Goal: Information Seeking & Learning: Learn about a topic

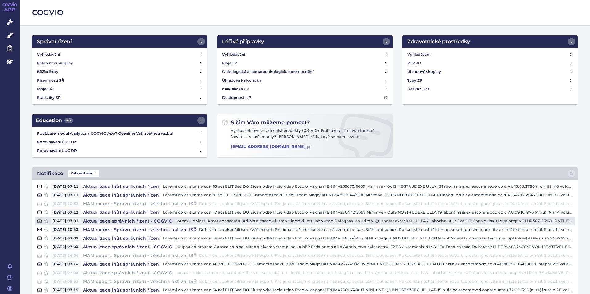
click at [115, 219] on h4 "Aktualizace správních řízení - COGVIO" at bounding box center [128, 221] width 95 height 6
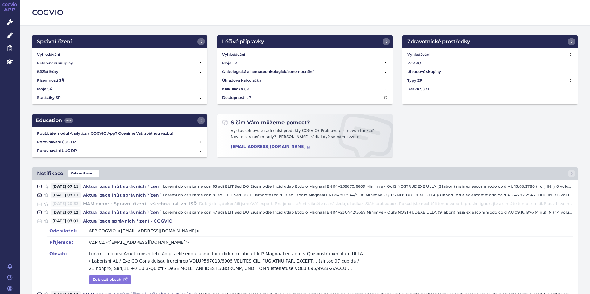
click at [108, 280] on link "Zobrazit obsah" at bounding box center [110, 280] width 42 height 9
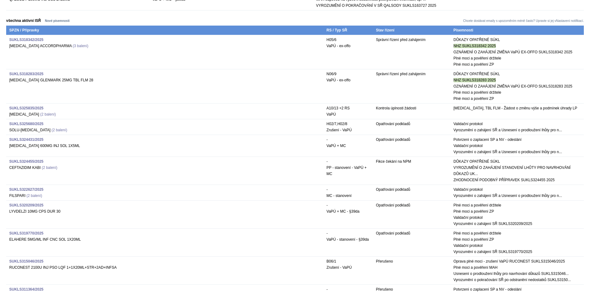
scroll to position [926, 0]
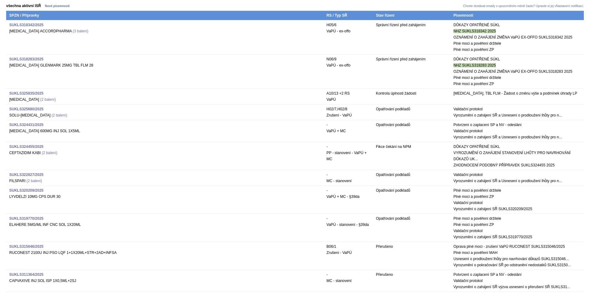
click at [37, 177] on strong "SUKLS322627/2025" at bounding box center [26, 175] width 34 height 4
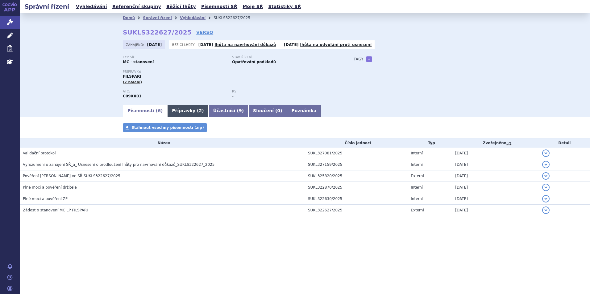
click at [178, 114] on link "Přípravky ( 2 )" at bounding box center [187, 111] width 41 height 12
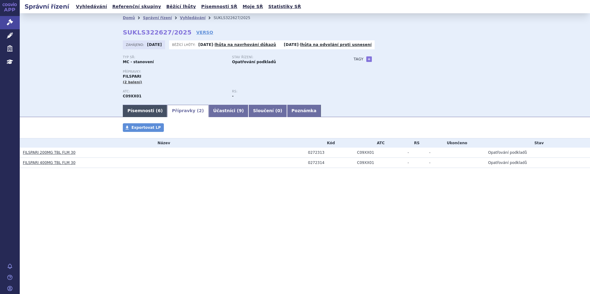
click at [130, 115] on link "Písemnosti ( 6 )" at bounding box center [145, 111] width 44 height 12
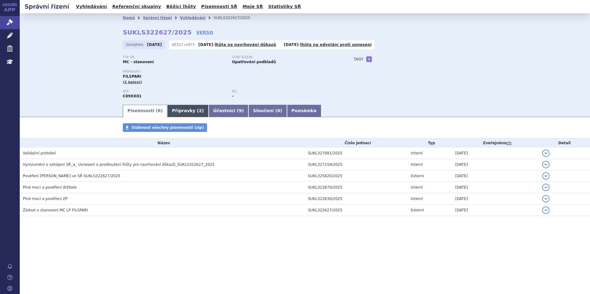
click at [183, 109] on link "Přípravky ( 2 )" at bounding box center [187, 111] width 41 height 12
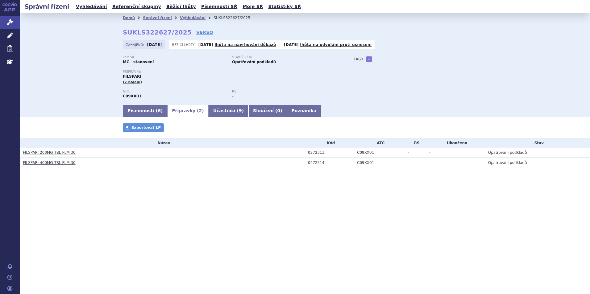
click at [59, 151] on link "FILSPARI 200MG TBL FLM 30" at bounding box center [49, 153] width 53 height 4
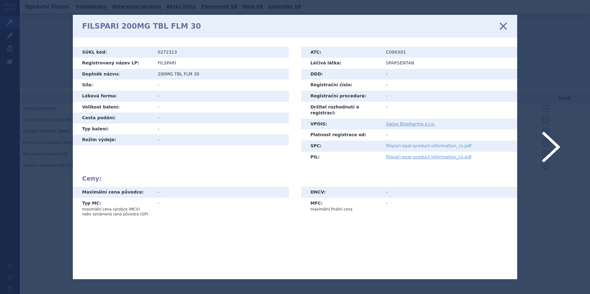
click at [439, 143] on link "filspari-epar-product-information_cs.pdf" at bounding box center [428, 145] width 85 height 5
click at [500, 26] on icon at bounding box center [503, 25] width 13 height 13
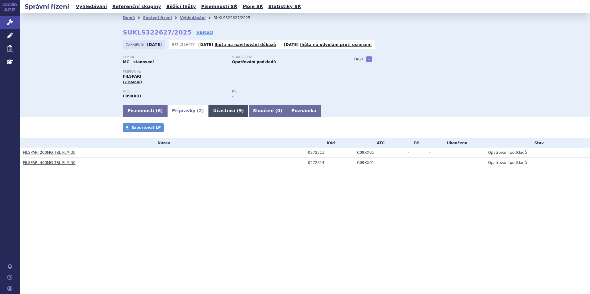
click at [209, 109] on link "Účastníci ( 9 )" at bounding box center [229, 111] width 40 height 12
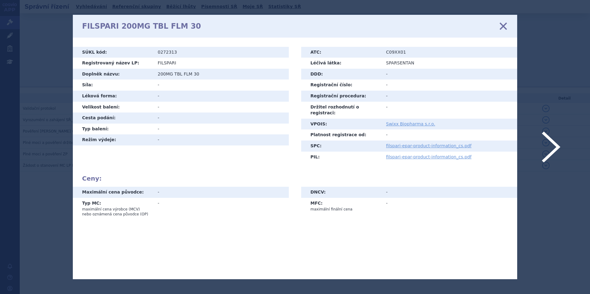
click at [508, 26] on div "FILSPARI 200MG TBL FLM 30 zavřít" at bounding box center [295, 26] width 444 height 23
click at [501, 29] on icon at bounding box center [503, 25] width 13 height 13
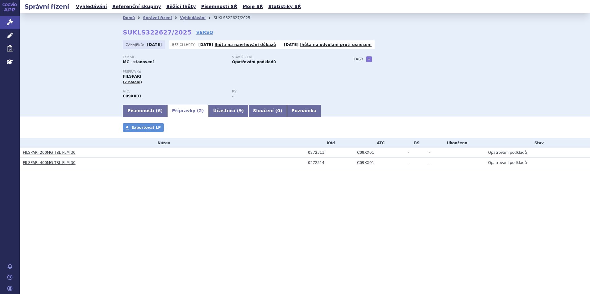
click at [438, 37] on div "Domů Správní řízení Vyhledávání SUKLS322627/2025 SUKLS322627/2025 VERSO Zahájen…" at bounding box center [304, 63] width 389 height 81
click at [180, 18] on link "Vyhledávání" at bounding box center [193, 18] width 26 height 4
